Goal: Navigation & Orientation: Find specific page/section

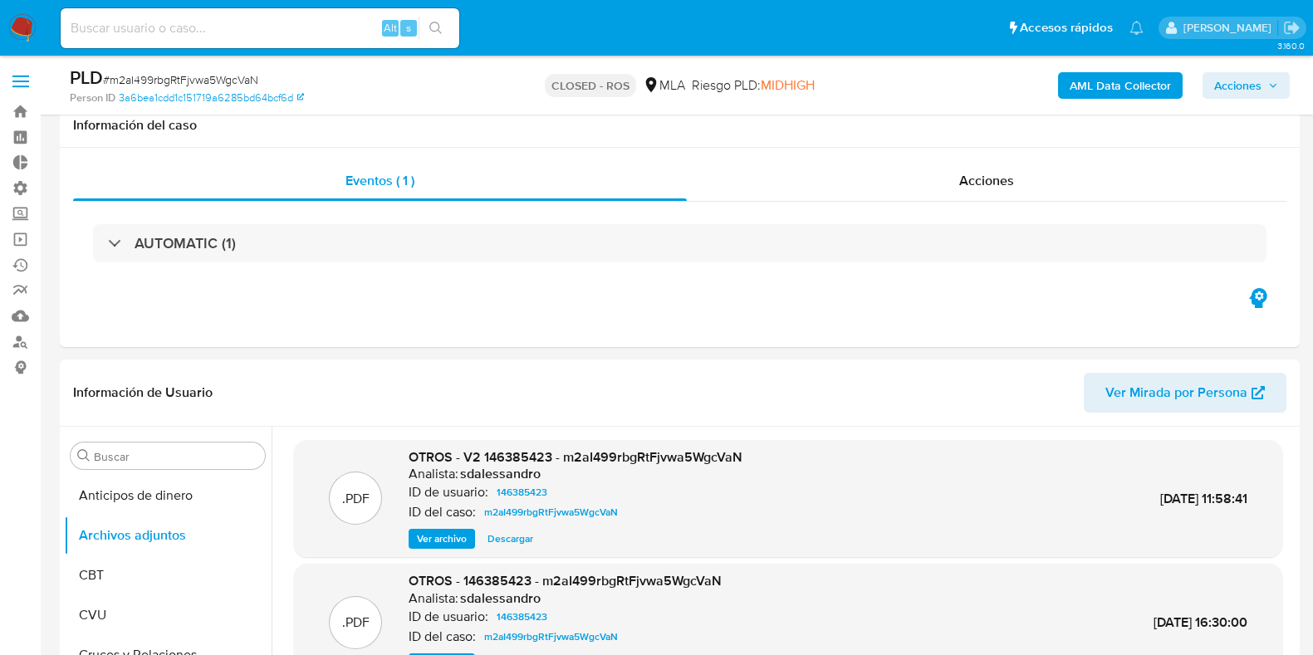
select select "10"
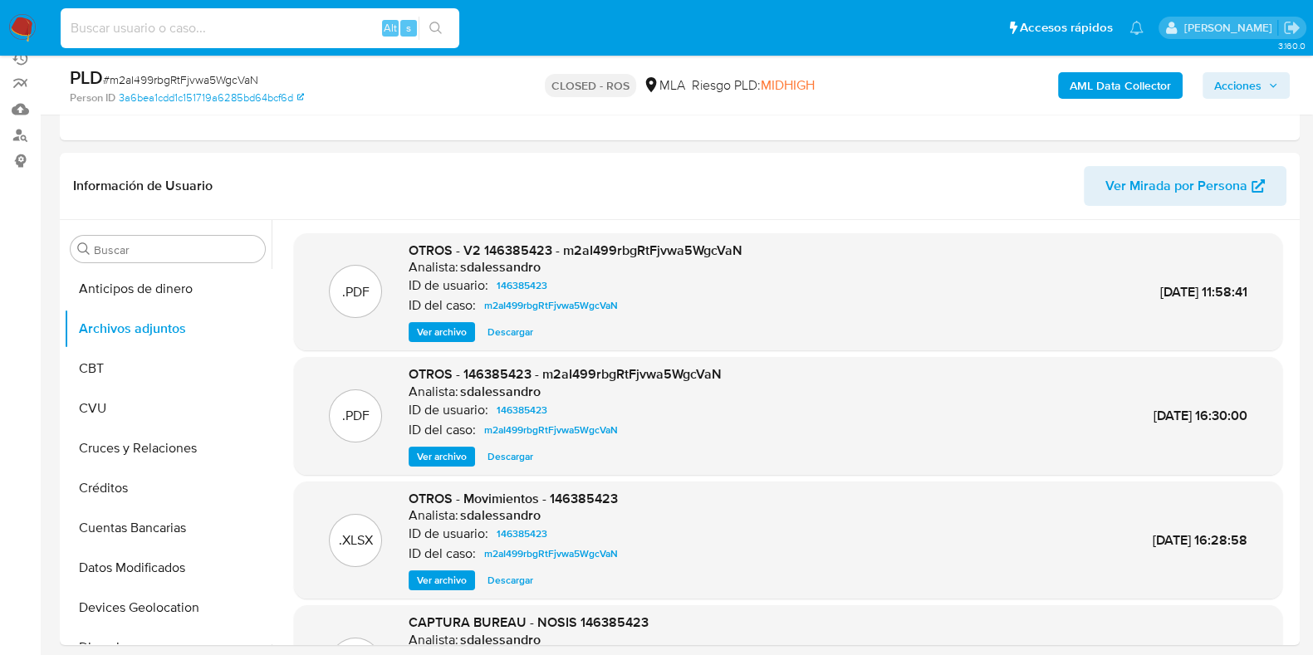
click at [313, 27] on input at bounding box center [260, 28] width 399 height 22
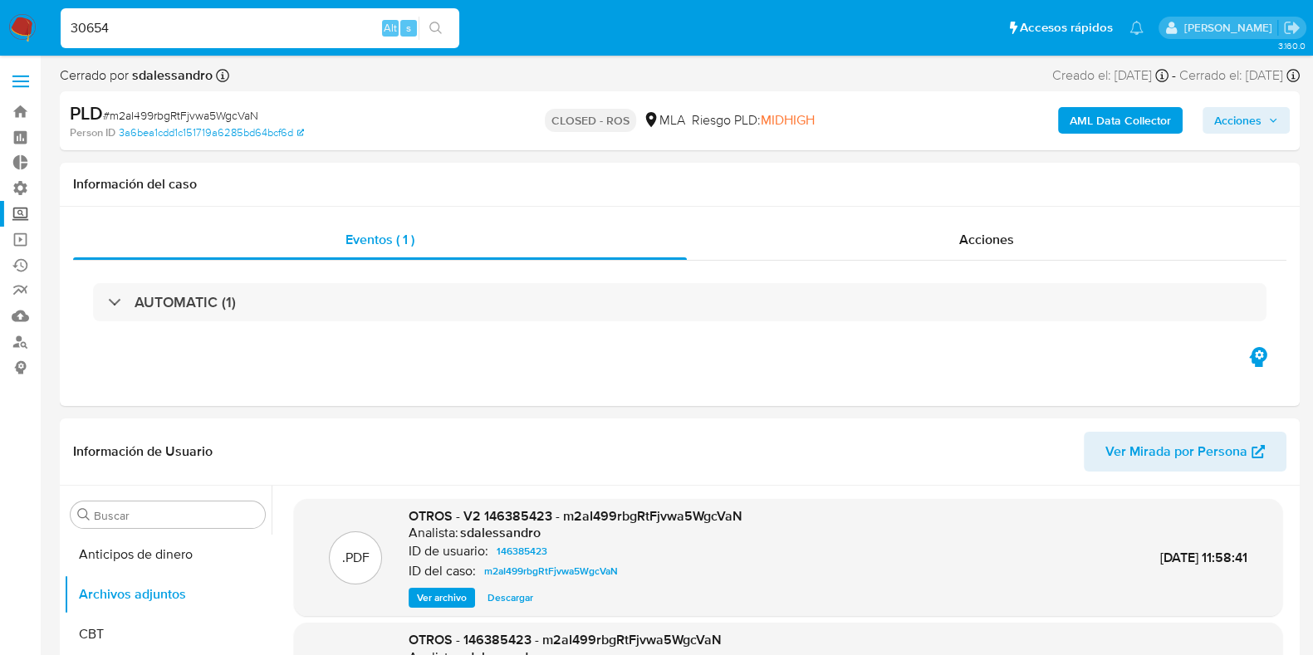
type input "30654"
click at [17, 213] on label "Screening" at bounding box center [99, 214] width 198 height 26
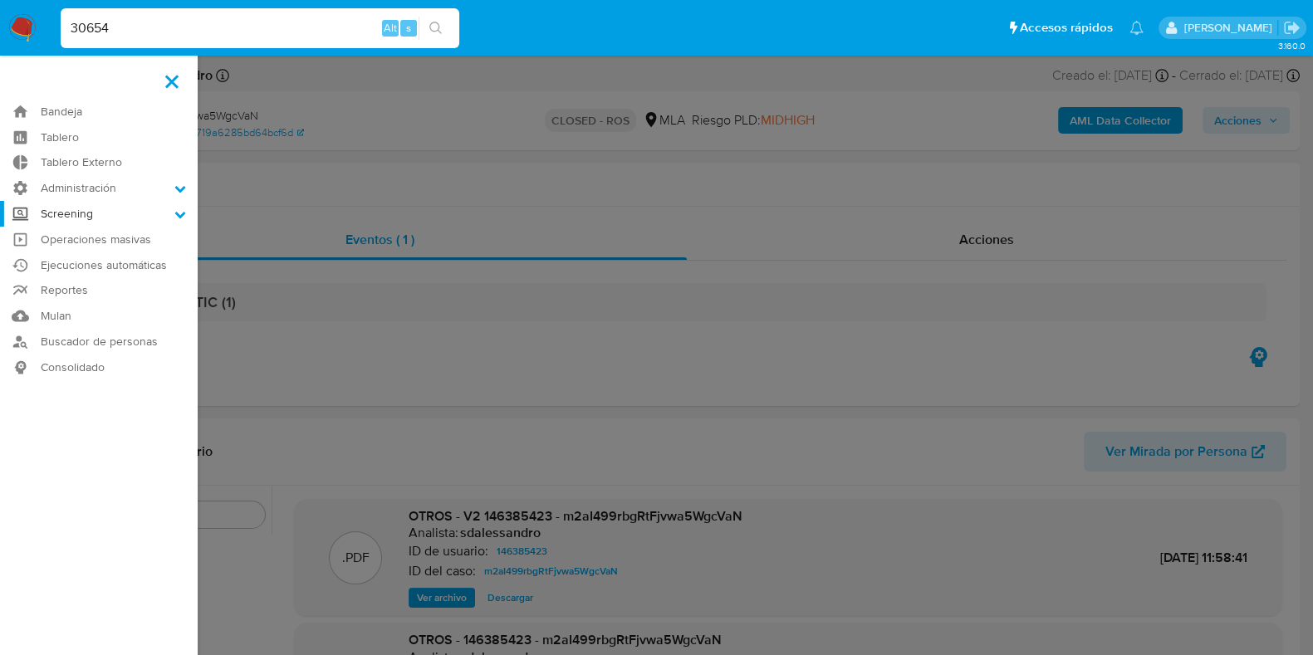
click at [0, 0] on input "Screening" at bounding box center [0, 0] width 0 height 0
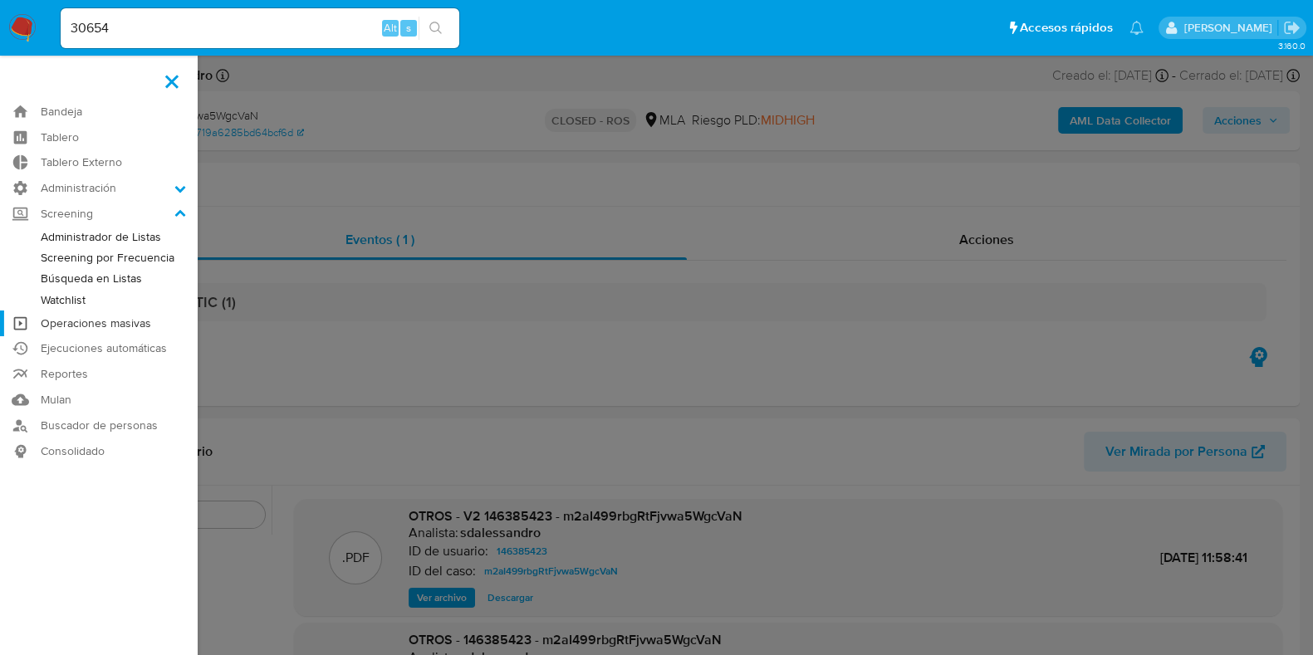
click at [118, 318] on link "Operaciones masivas" at bounding box center [99, 324] width 198 height 26
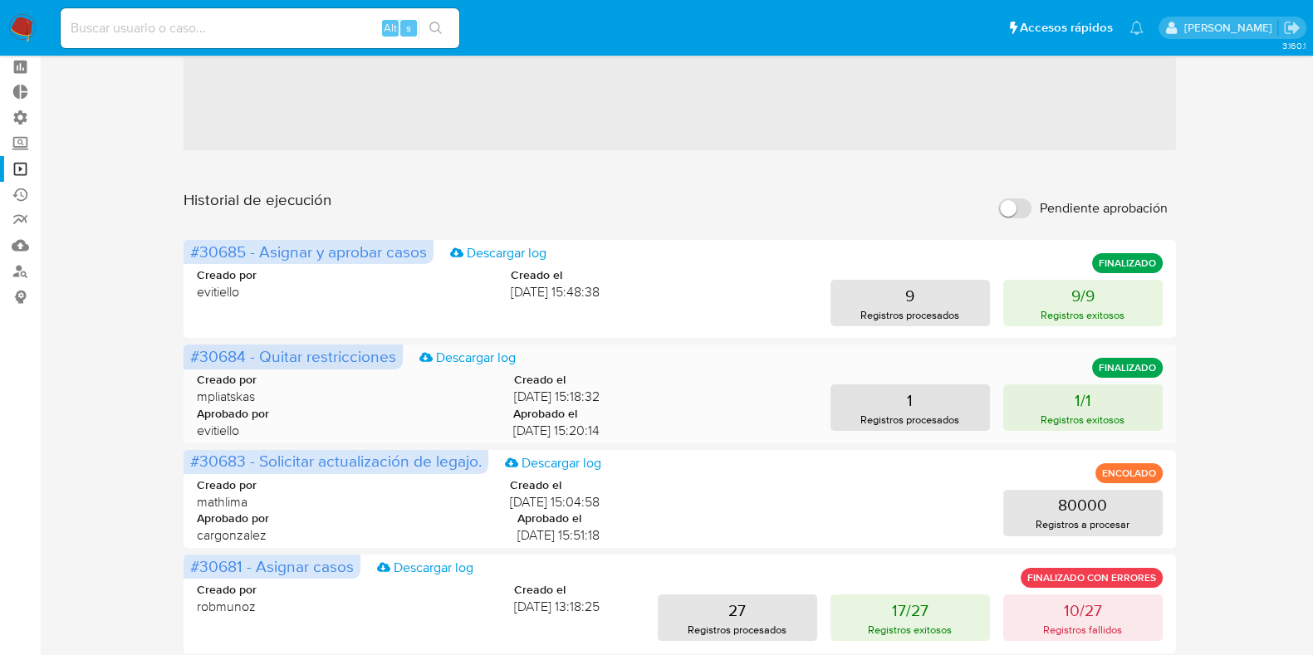
scroll to position [103, 0]
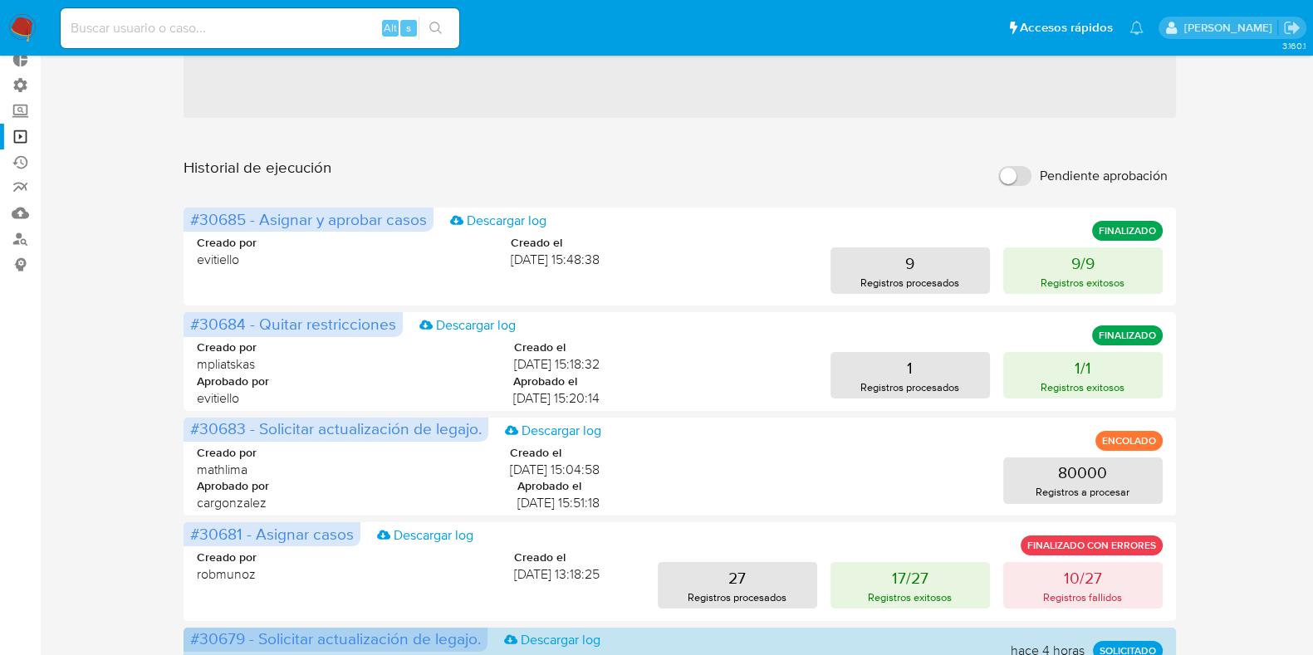
click at [1250, 228] on div "Operaciones masivas Crear operación Sólo puede haber hasta un máximo de 5 opera…" at bounding box center [680, 633] width 1240 height 1340
click at [1231, 252] on div "Operaciones masivas Crear operación Sólo puede haber hasta un máximo de 5 opera…" at bounding box center [680, 633] width 1240 height 1340
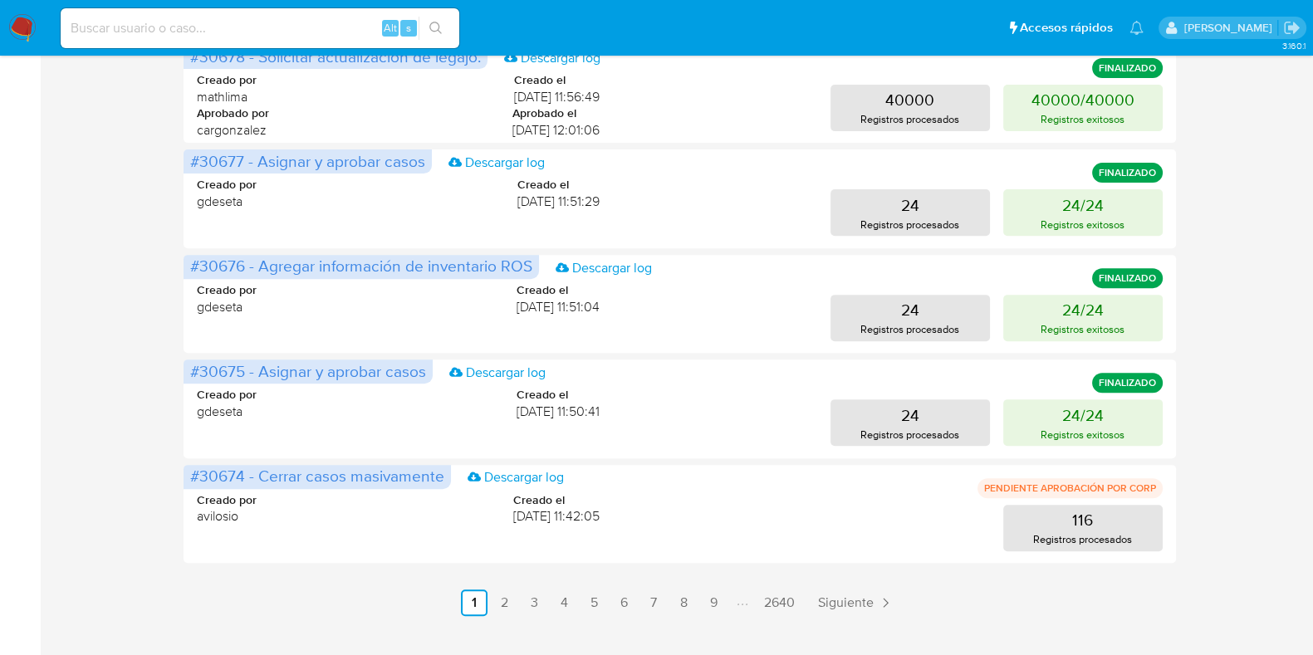
scroll to position [821, 0]
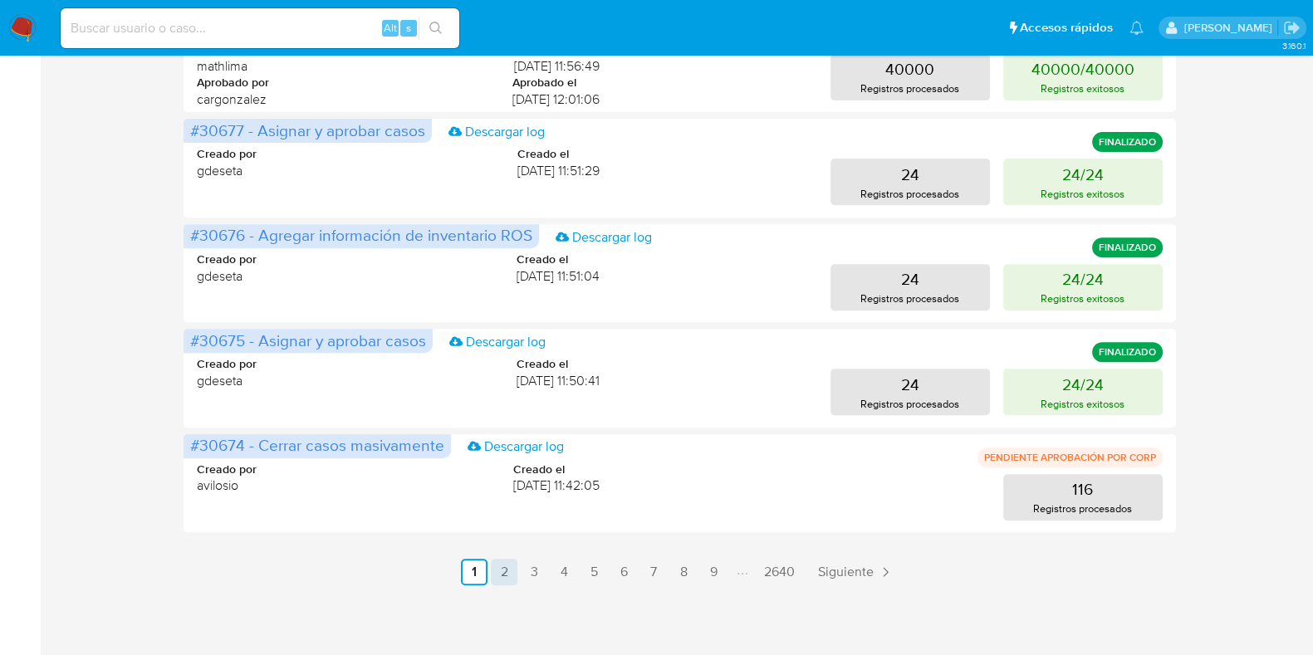
click at [511, 570] on link "2" at bounding box center [504, 572] width 27 height 27
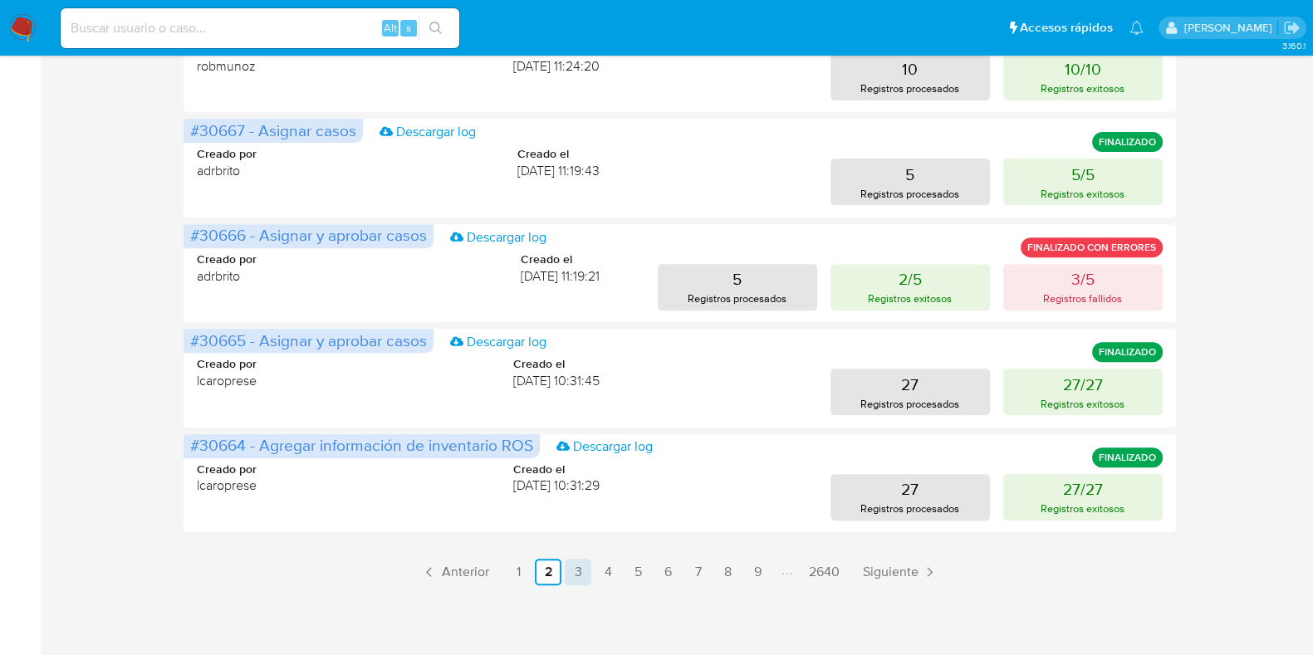
click at [584, 572] on link "3" at bounding box center [578, 572] width 27 height 27
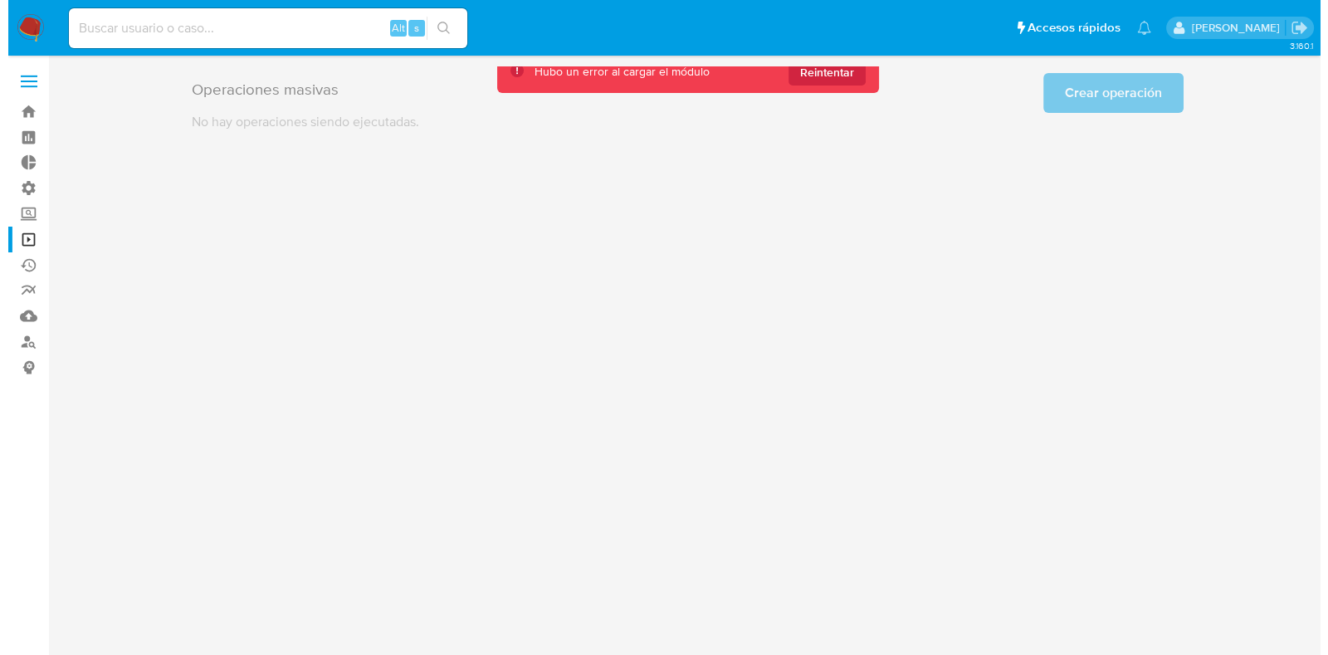
scroll to position [0, 0]
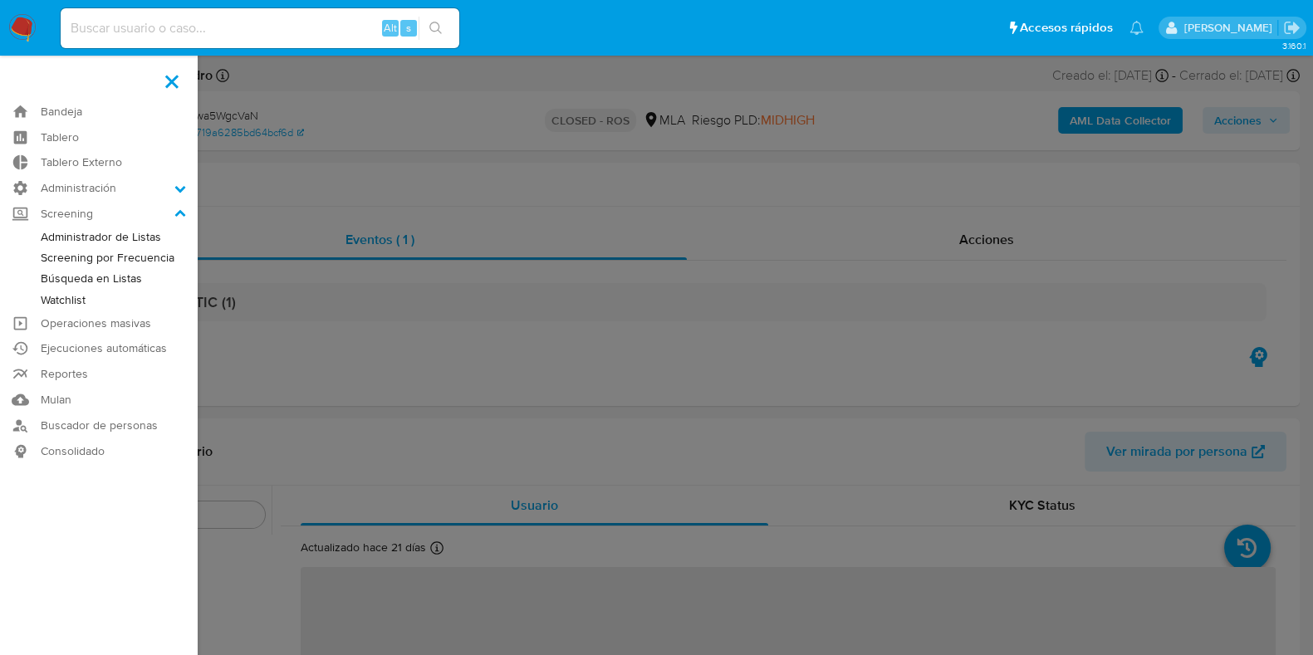
scroll to position [860, 0]
select select "10"
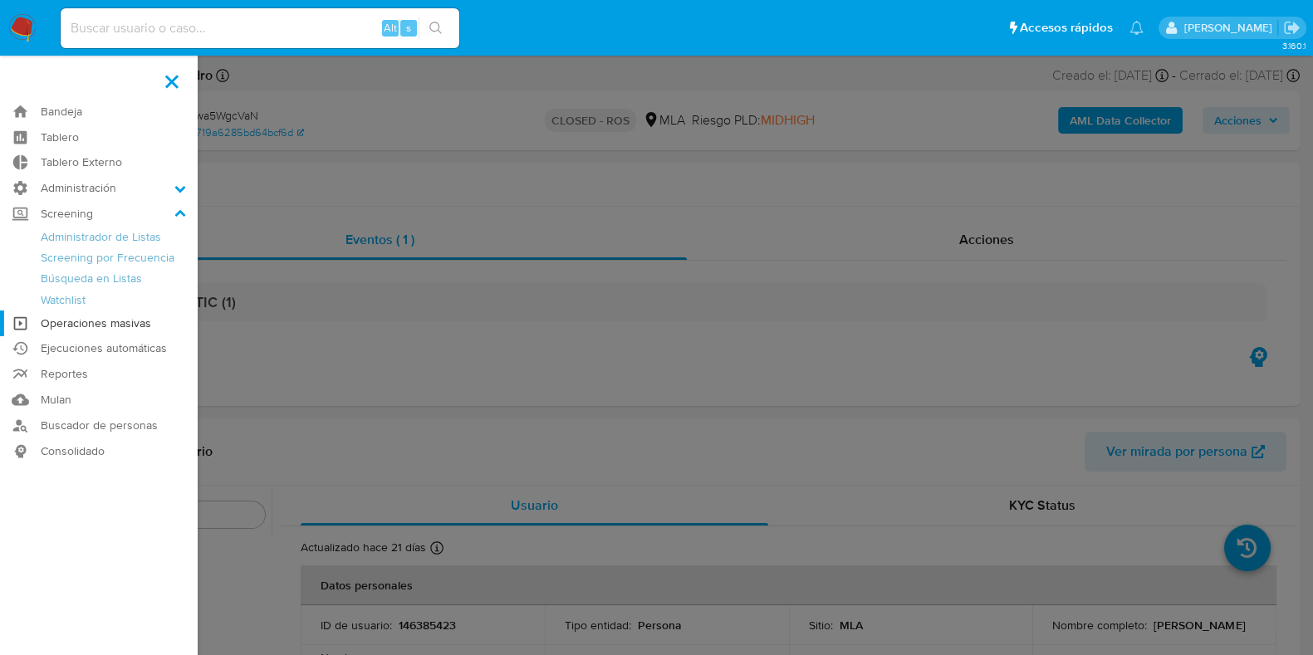
click at [120, 326] on link "Operaciones masivas" at bounding box center [99, 324] width 198 height 26
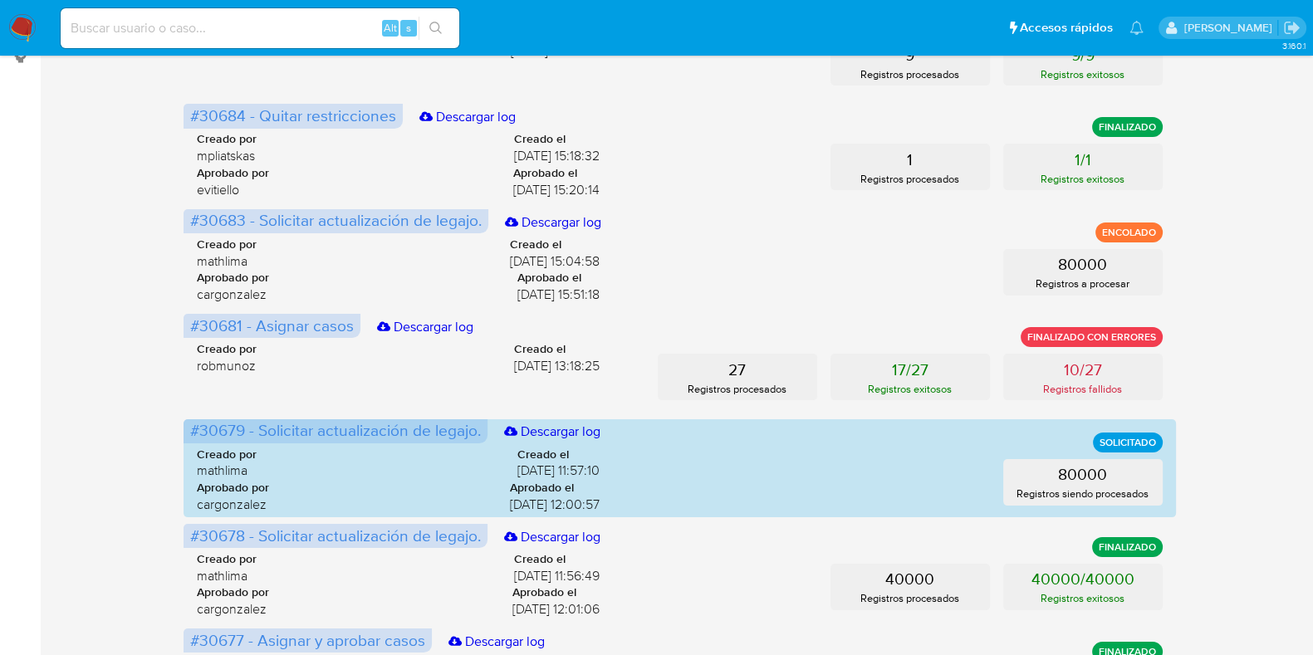
scroll to position [821, 0]
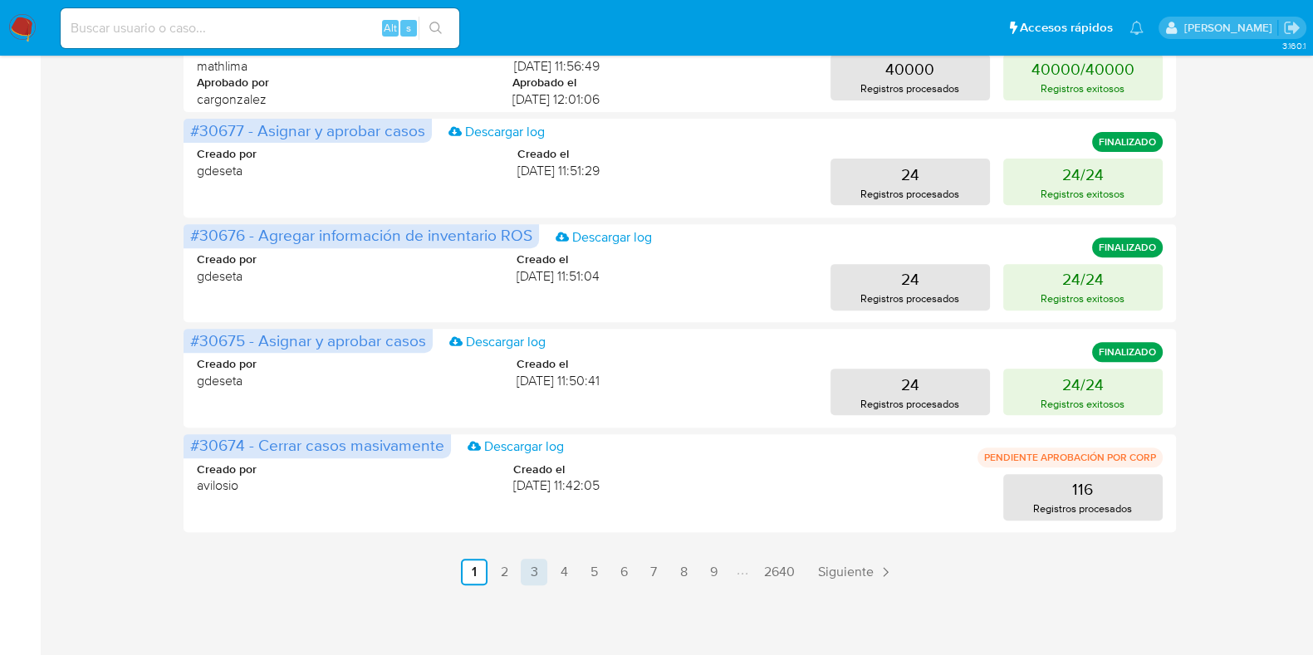
click at [533, 575] on link "3" at bounding box center [534, 572] width 27 height 27
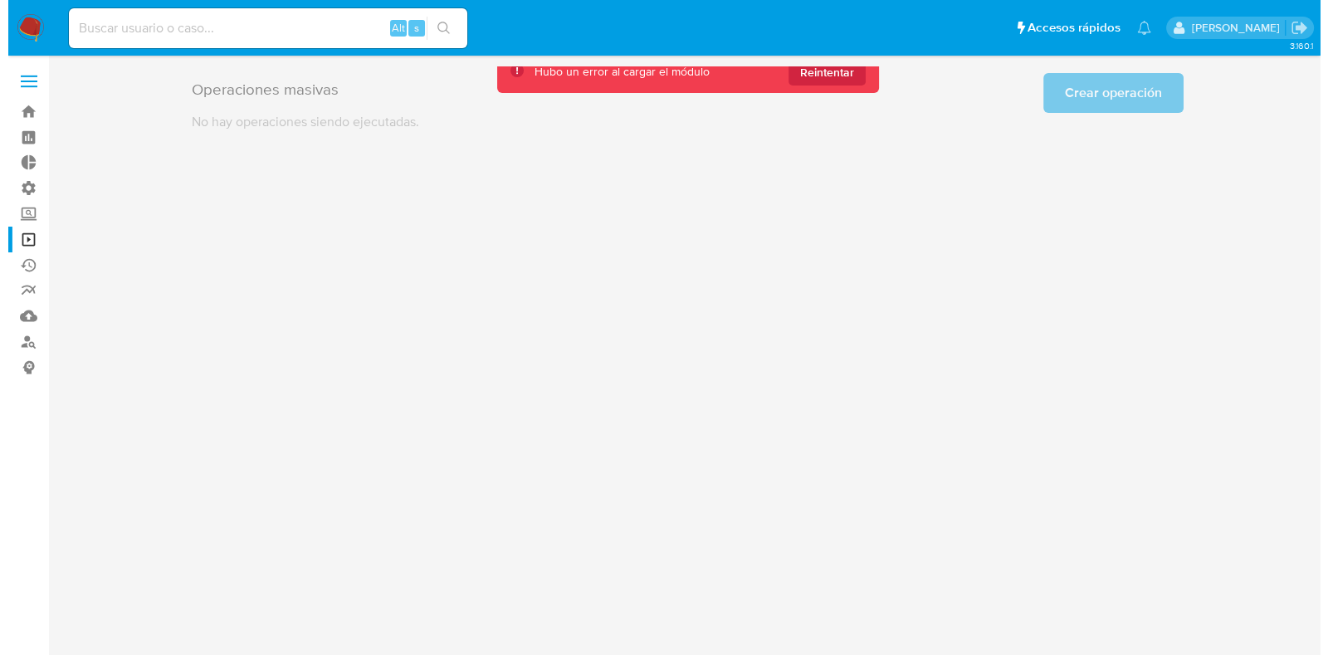
scroll to position [0, 0]
